Goal: Information Seeking & Learning: Learn about a topic

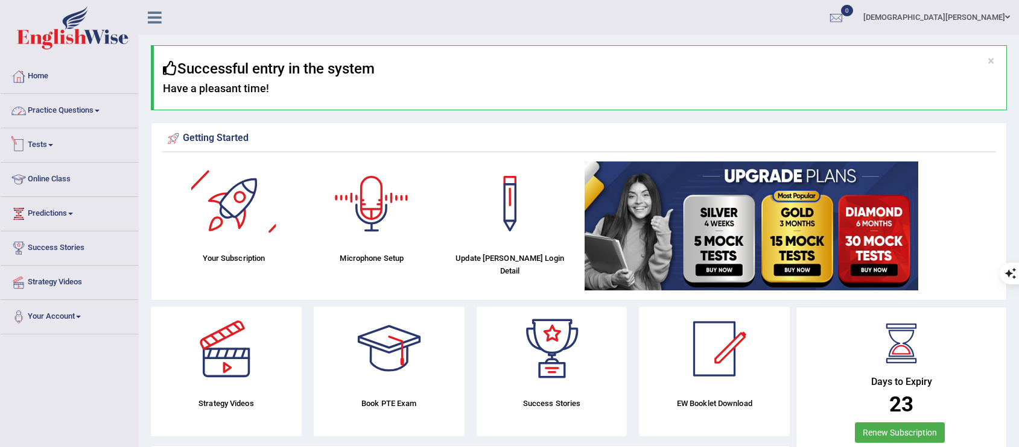
click at [100, 114] on link "Practice Questions" at bounding box center [69, 109] width 137 height 30
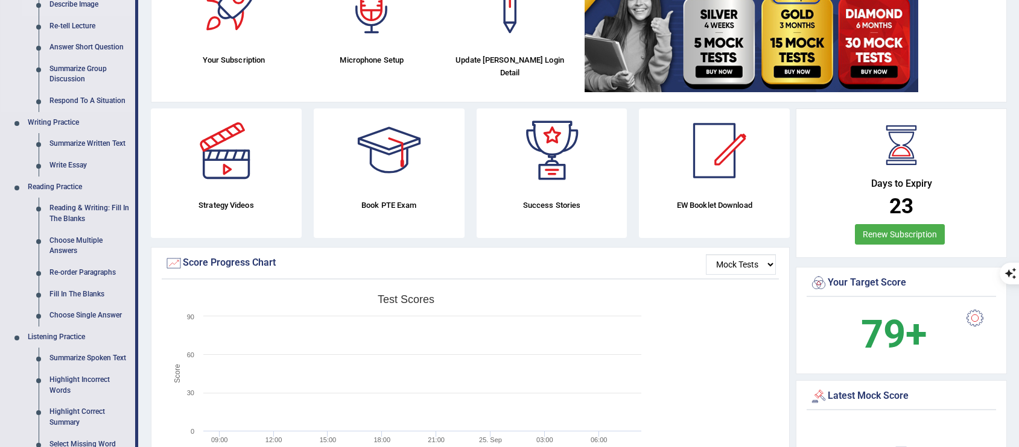
scroll to position [332, 0]
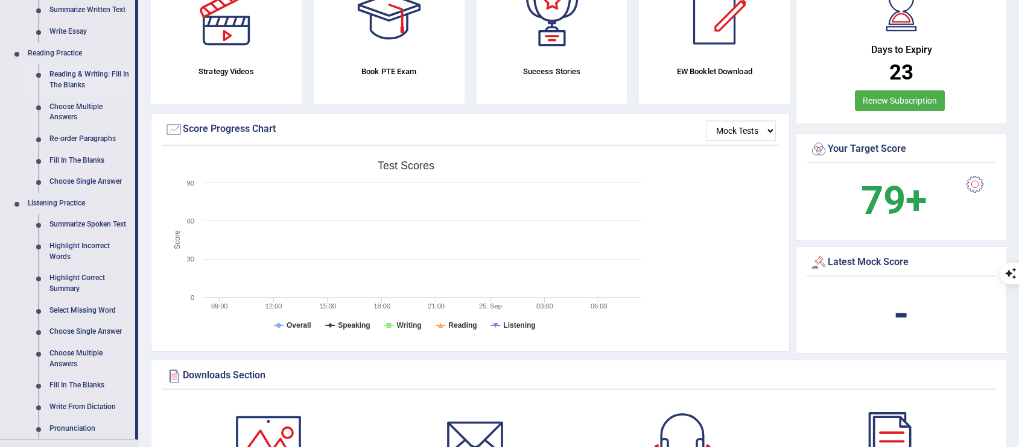
click at [85, 79] on link "Reading & Writing: Fill In The Blanks" at bounding box center [89, 80] width 91 height 32
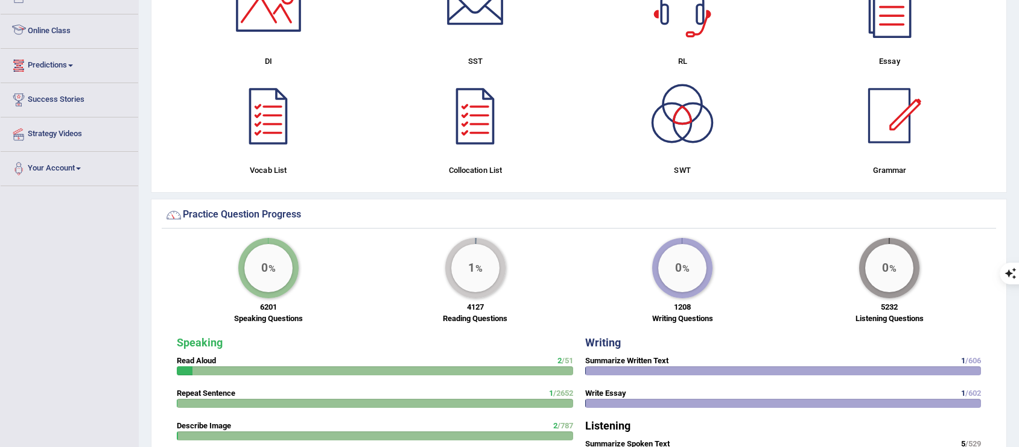
scroll to position [710, 0]
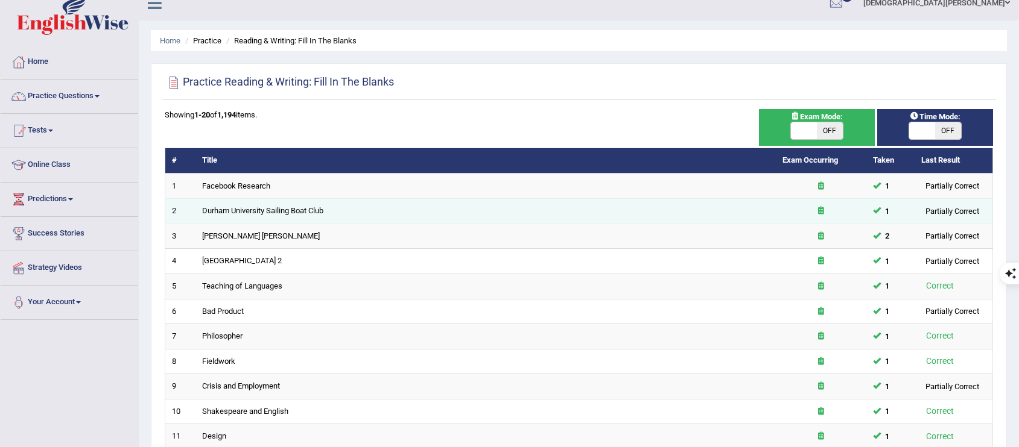
scroll to position [15, 0]
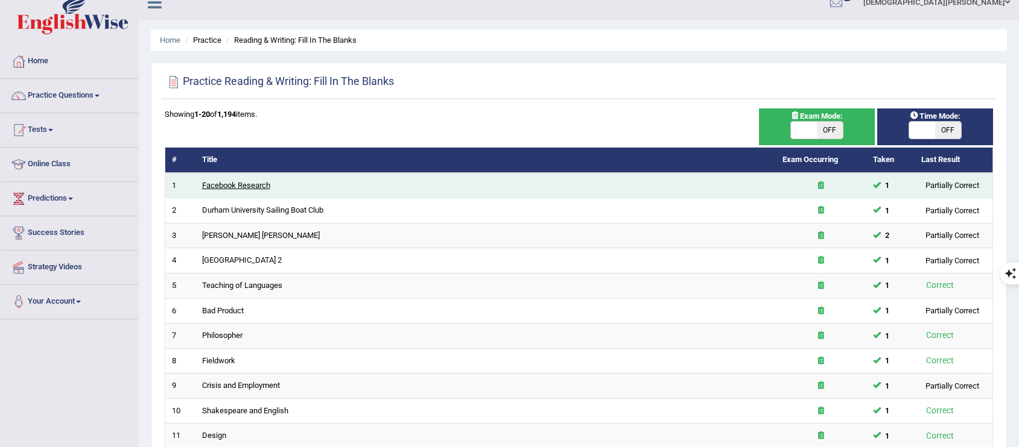
click at [223, 186] on link "Facebook Research" at bounding box center [236, 185] width 68 height 9
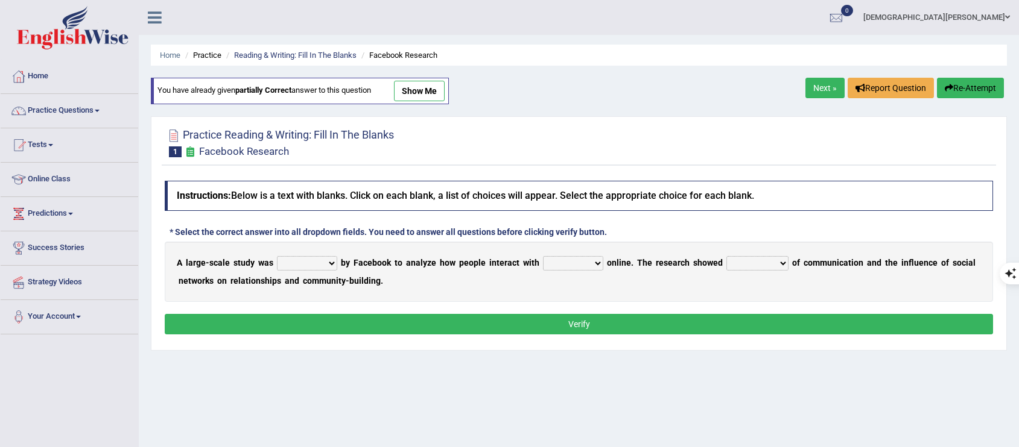
drag, startPoint x: 668, startPoint y: 206, endPoint x: 692, endPoint y: 201, distance: 25.3
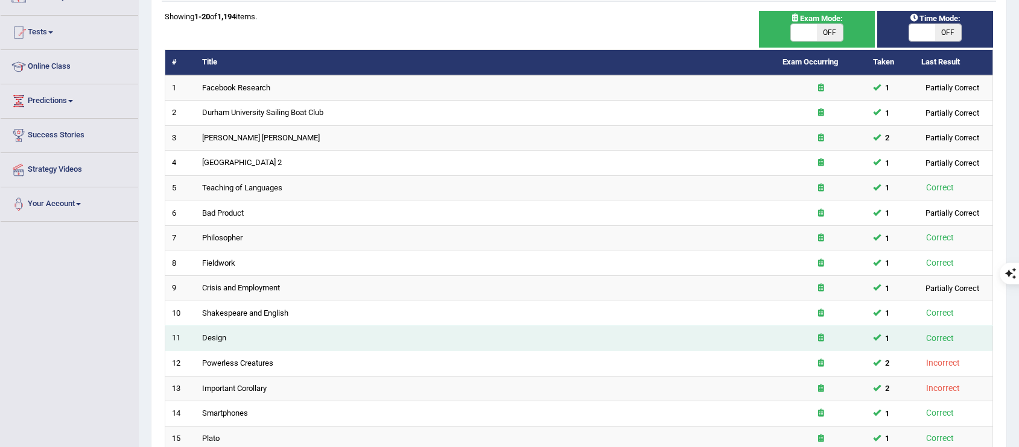
scroll to position [113, 0]
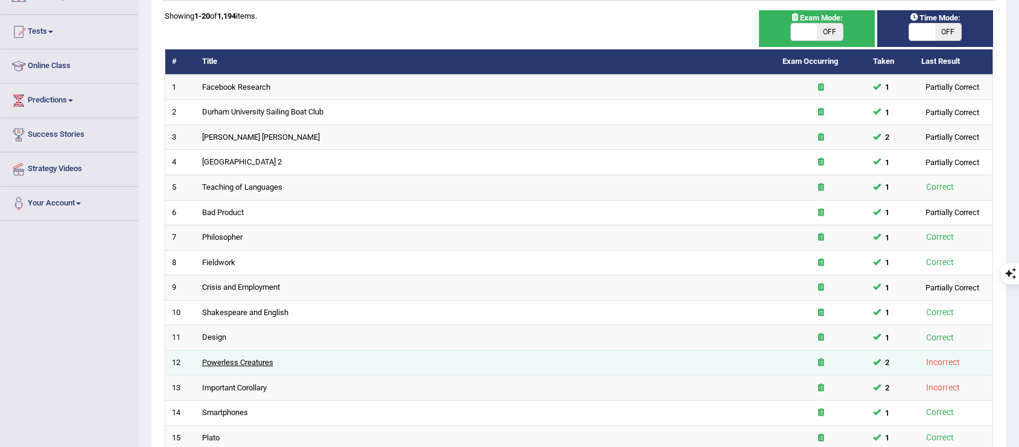
click at [232, 359] on link "Powerless Creatures" at bounding box center [237, 362] width 71 height 9
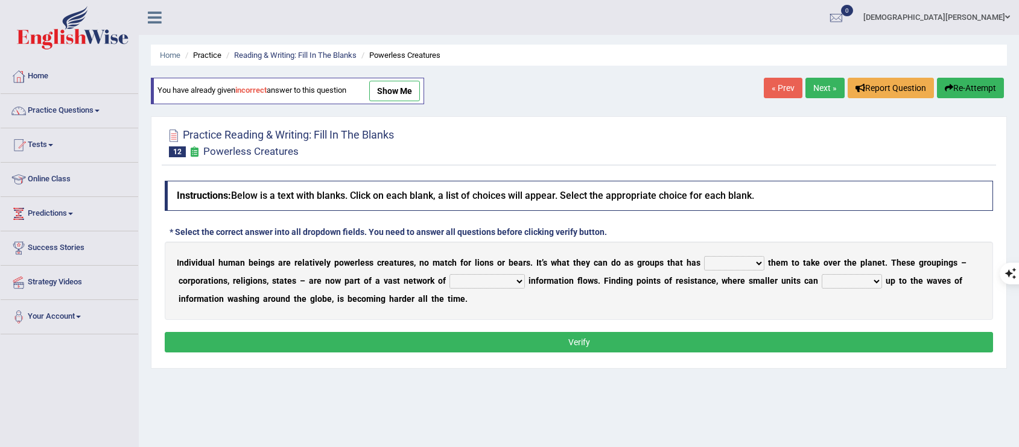
click at [396, 92] on link "show me" at bounding box center [394, 91] width 51 height 21
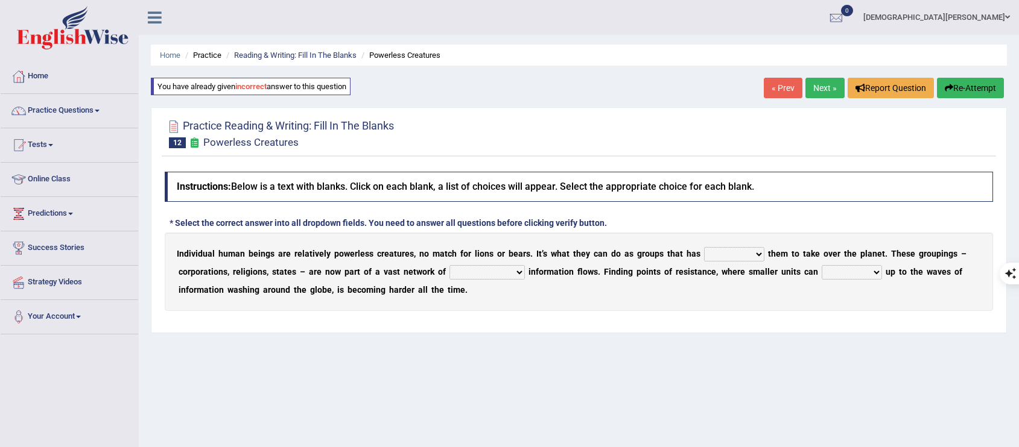
click at [764, 247] on select "enabled contended embodied conjured" at bounding box center [734, 254] width 60 height 14
drag, startPoint x: 554, startPoint y: 255, endPoint x: 616, endPoint y: 250, distance: 62.4
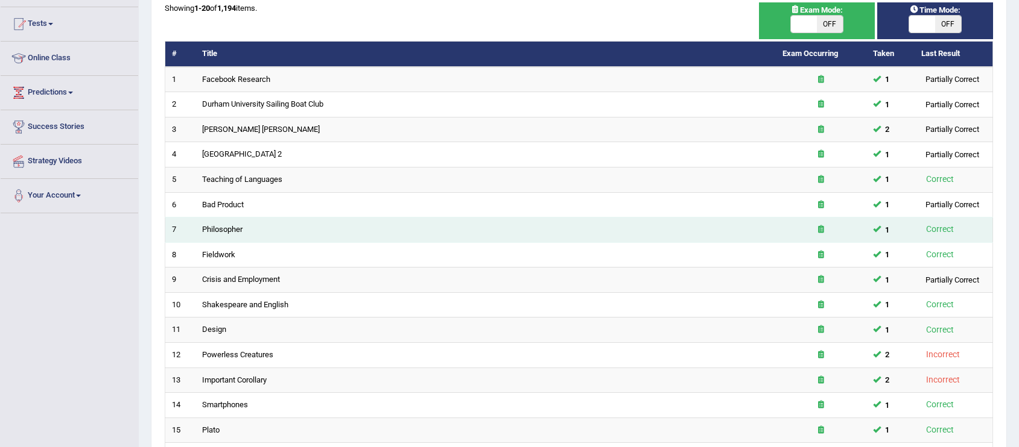
scroll to position [130, 0]
